Goal: Navigation & Orientation: Find specific page/section

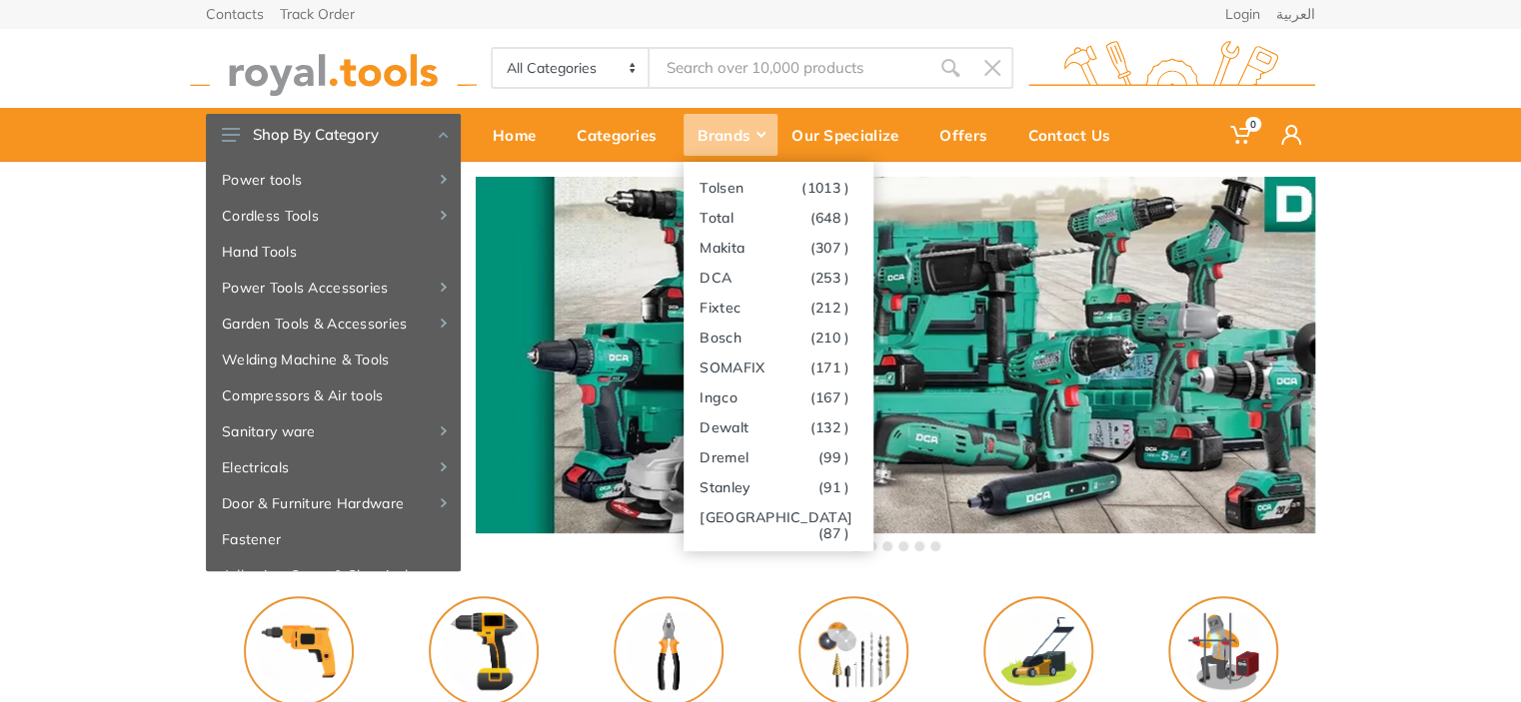
click at [721, 133] on div "Brands" at bounding box center [730, 135] width 94 height 42
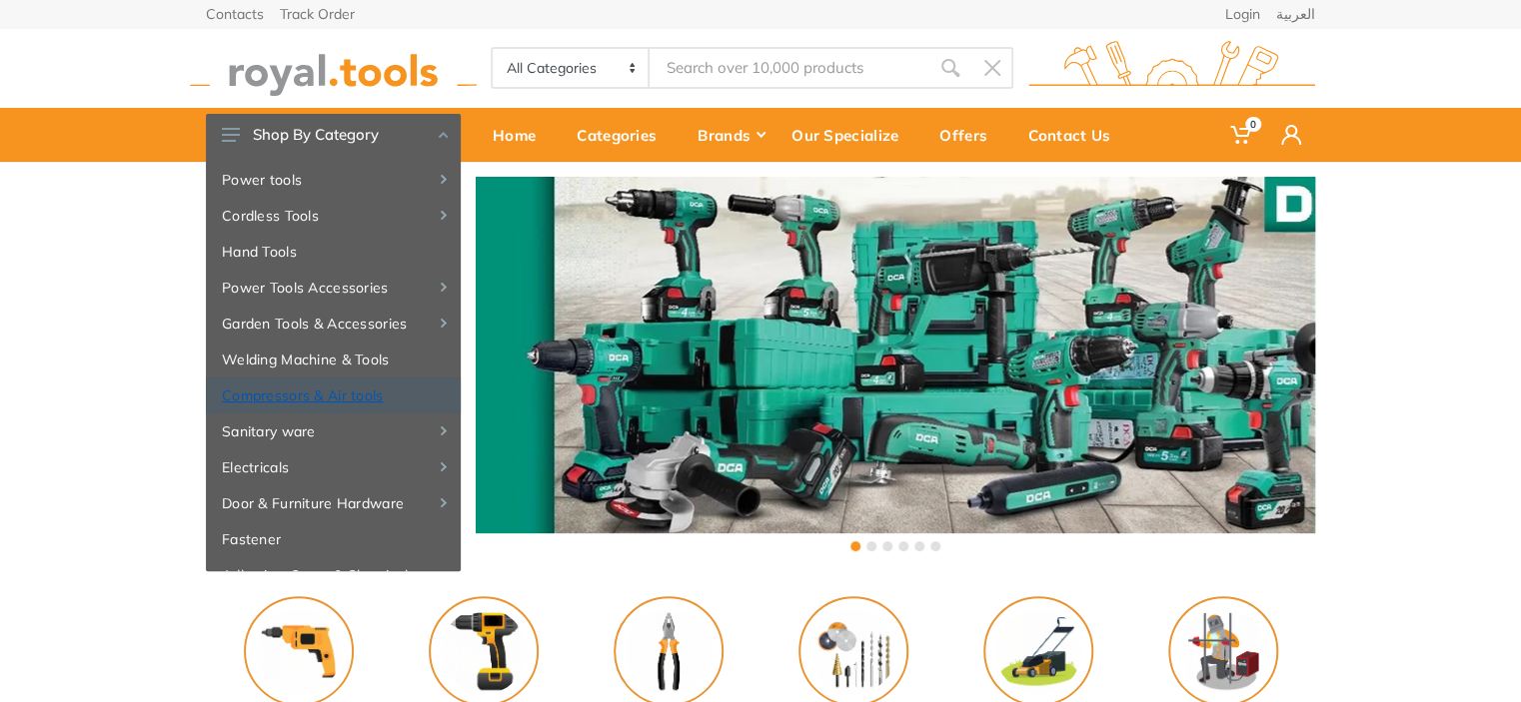
click at [346, 395] on link "Compressors & Air tools" at bounding box center [333, 396] width 255 height 36
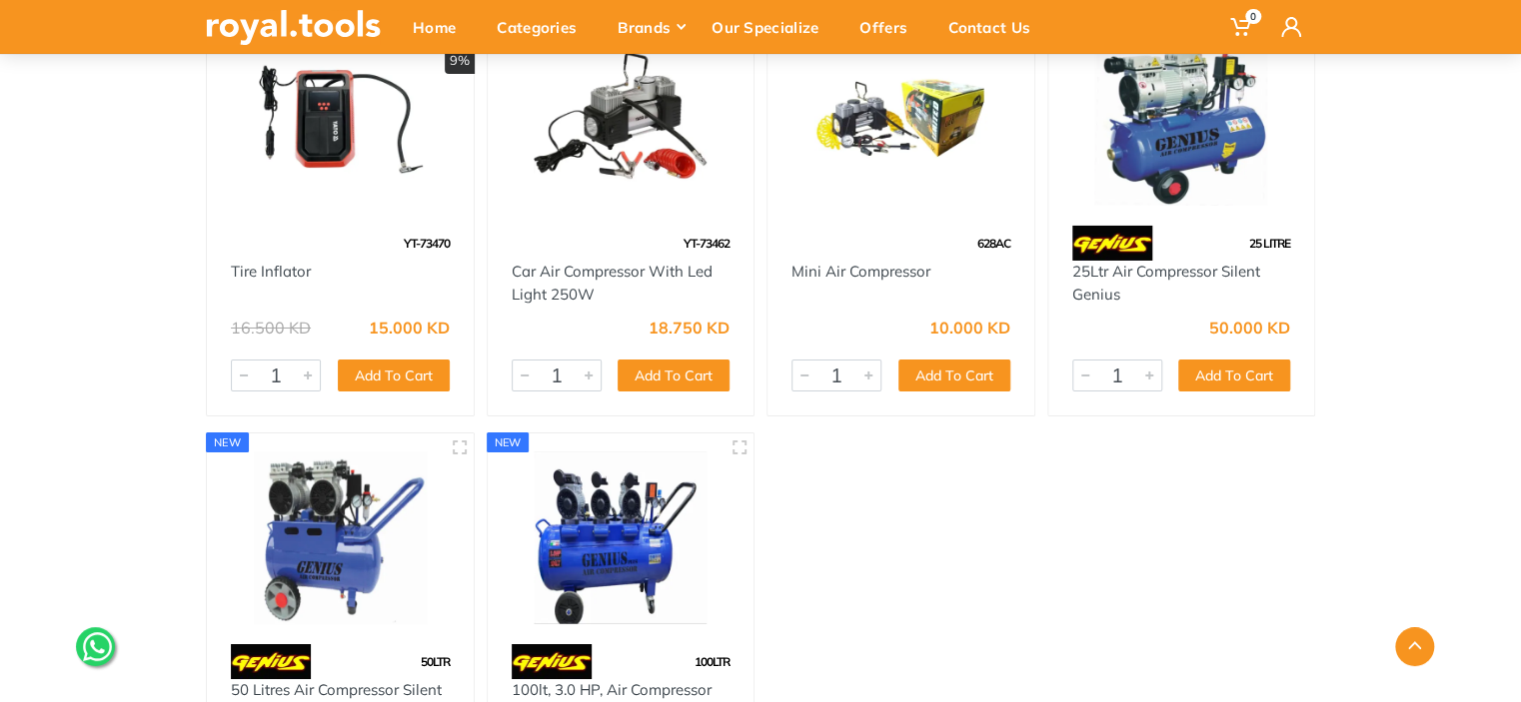
scroll to position [6981, 0]
